Goal: Use online tool/utility: Utilize a website feature to perform a specific function

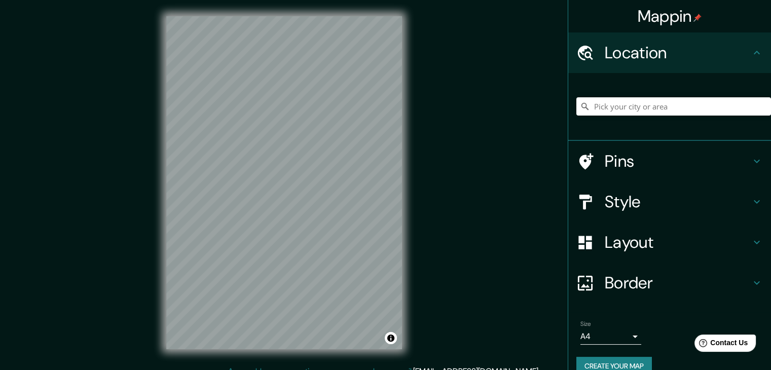
click at [620, 207] on h4 "Style" at bounding box center [678, 202] width 146 height 20
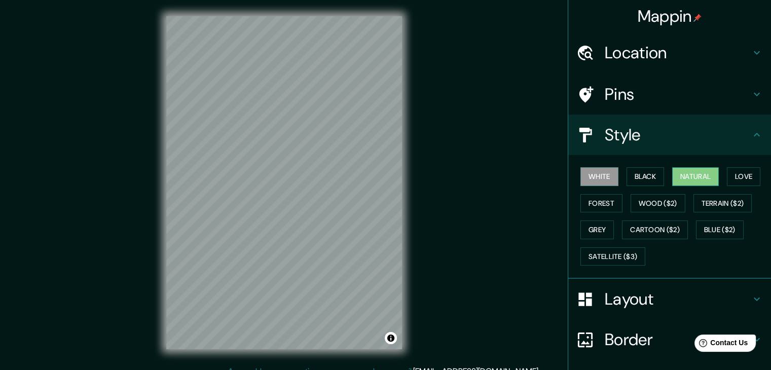
click at [689, 179] on button "Natural" at bounding box center [695, 176] width 47 height 19
click at [725, 38] on div "Location" at bounding box center [669, 52] width 203 height 41
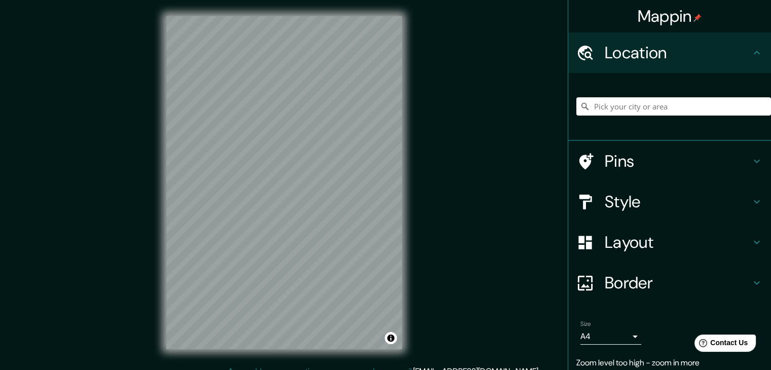
click at [703, 91] on div at bounding box center [673, 106] width 195 height 51
click at [692, 101] on input "Pick your city or area" at bounding box center [673, 106] width 195 height 18
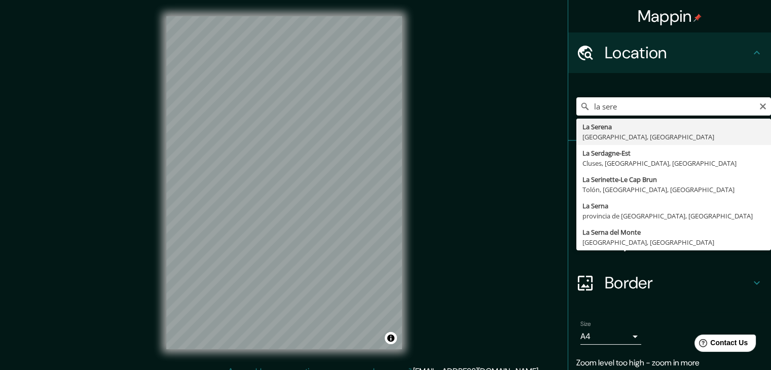
type input "[GEOGRAPHIC_DATA], [GEOGRAPHIC_DATA], [GEOGRAPHIC_DATA]"
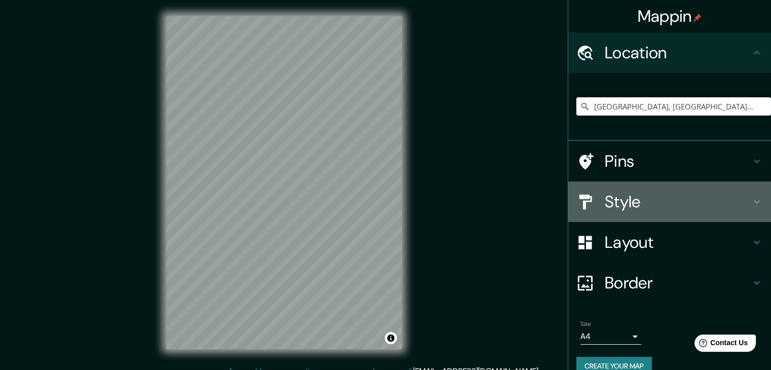
click at [595, 206] on div at bounding box center [590, 202] width 28 height 18
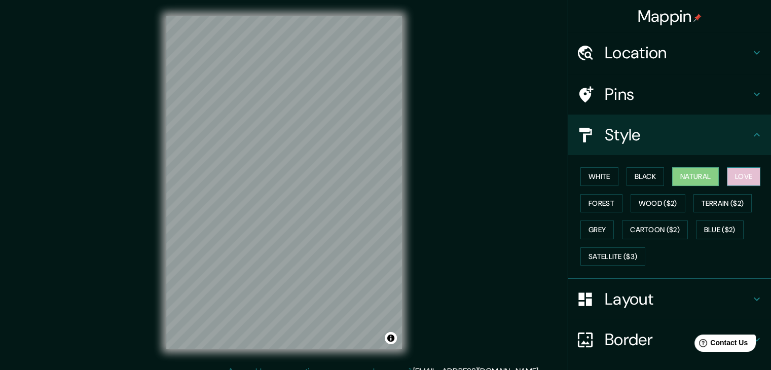
click at [734, 179] on button "Love" at bounding box center [743, 176] width 33 height 19
click at [695, 177] on button "Natural" at bounding box center [695, 176] width 47 height 19
